Goal: Find contact information: Find contact information

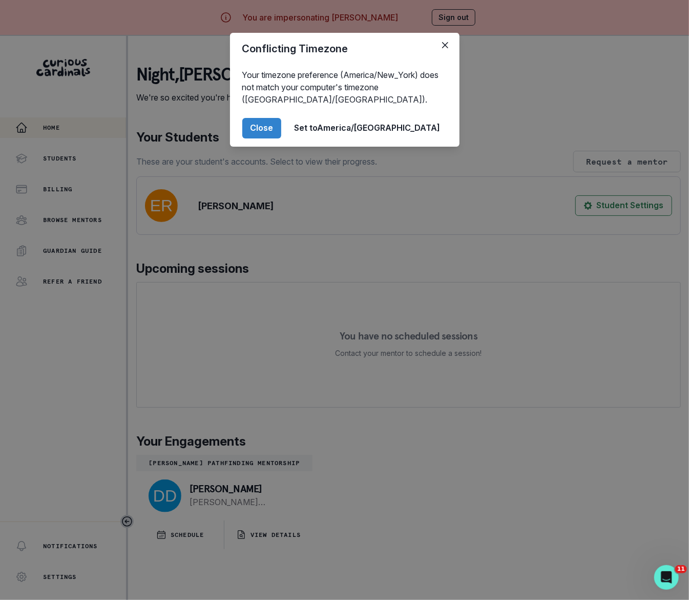
drag, startPoint x: 318, startPoint y: 126, endPoint x: 310, endPoint y: 141, distance: 17.2
click at [281, 126] on button "Close" at bounding box center [261, 128] width 39 height 21
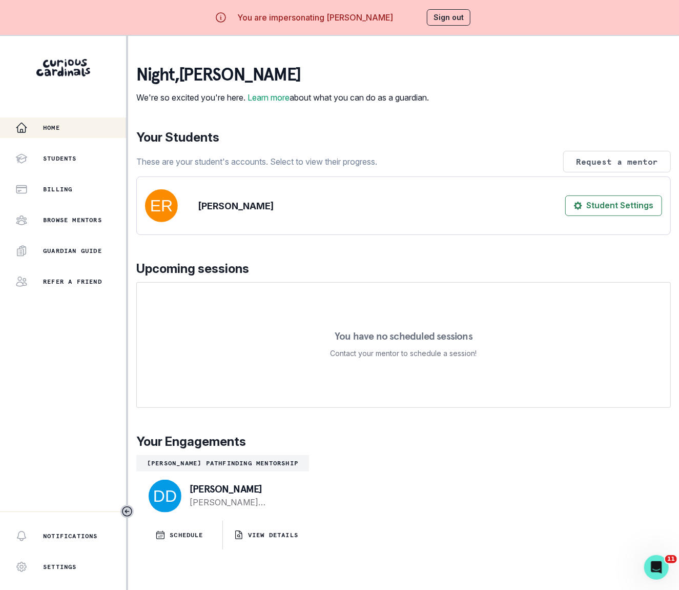
drag, startPoint x: 191, startPoint y: 500, endPoint x: 286, endPoint y: 507, distance: 95.1
click at [286, 494] on p "[PERSON_NAME]" at bounding box center [241, 488] width 103 height 10
copy p "[PERSON_NAME]"
drag, startPoint x: 189, startPoint y: 516, endPoint x: 308, endPoint y: 525, distance: 119.3
click at [308, 520] on div "[PERSON_NAME] [PERSON_NAME][EMAIL_ADDRESS][PERSON_NAME][DOMAIN_NAME]" at bounding box center [222, 495] width 173 height 49
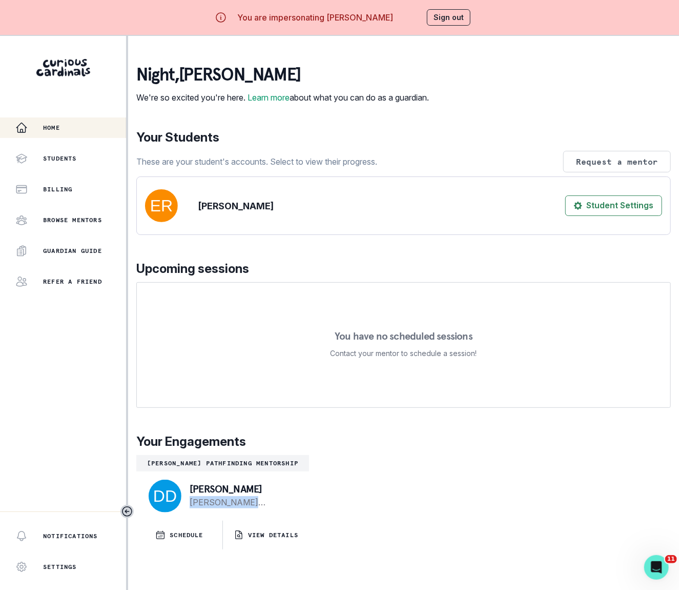
copy link "[PERSON_NAME][EMAIL_ADDRESS][PERSON_NAME][DOMAIN_NAME]"
click at [451, 17] on button "Sign out" at bounding box center [449, 17] width 44 height 16
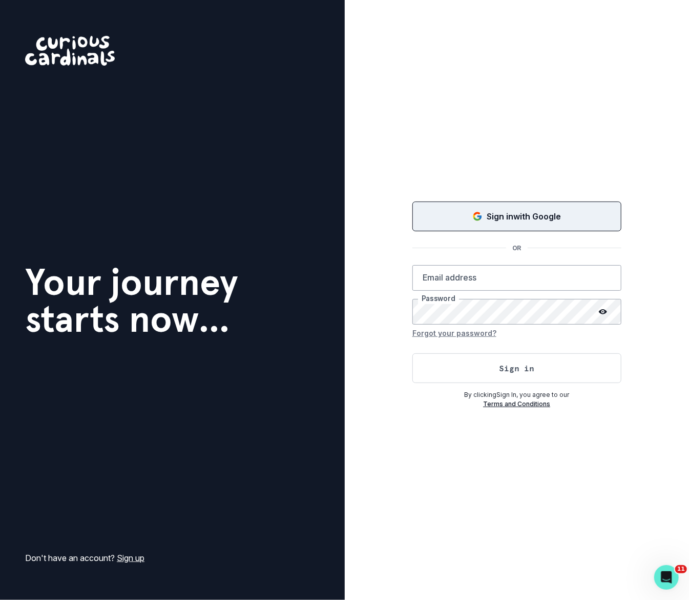
click at [538, 216] on p "Sign in with Google" at bounding box center [524, 216] width 74 height 12
